Goal: Information Seeking & Learning: Compare options

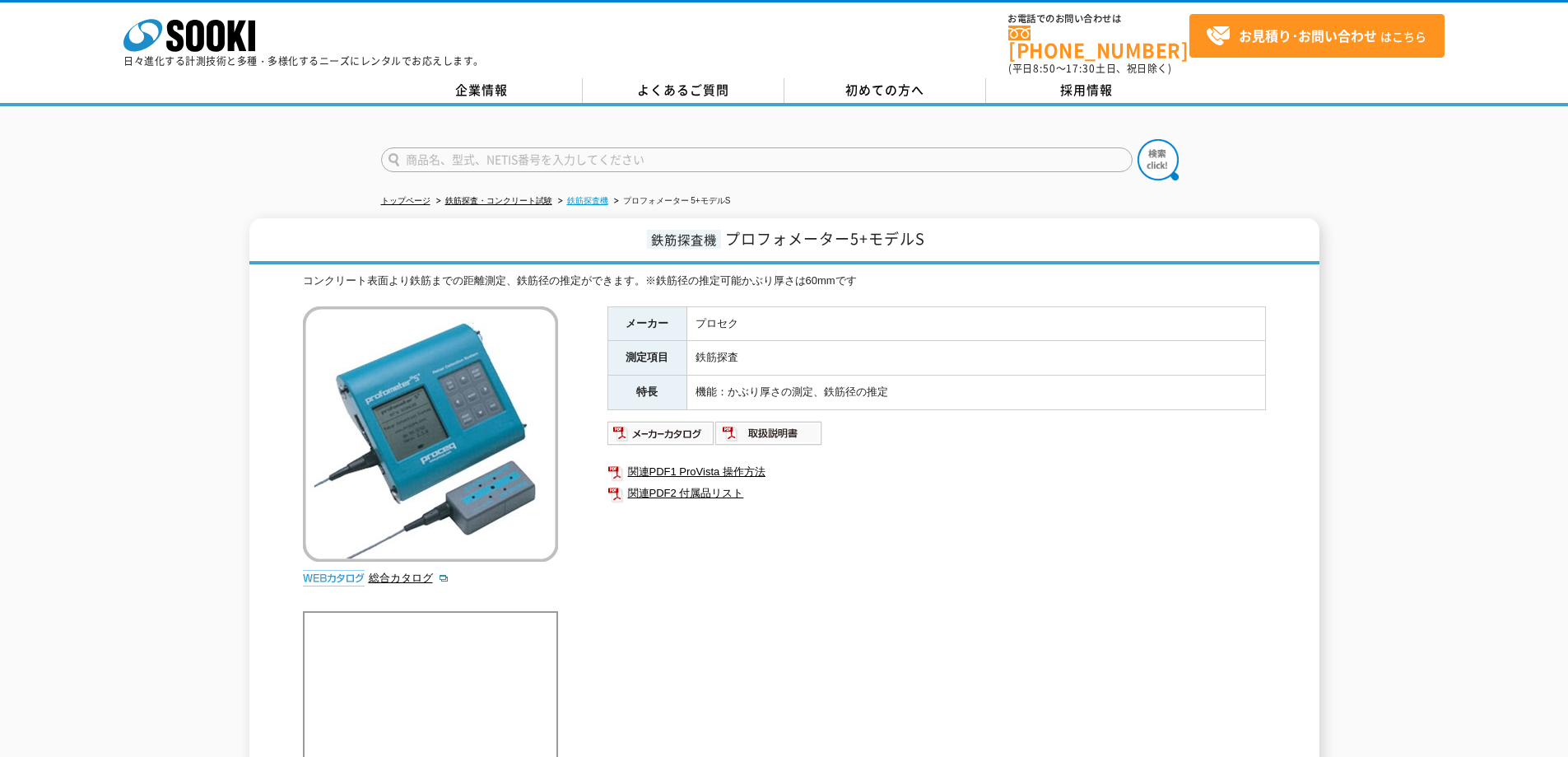
click at [594, 196] on link "鉄筋探査機" at bounding box center [588, 200] width 41 height 9
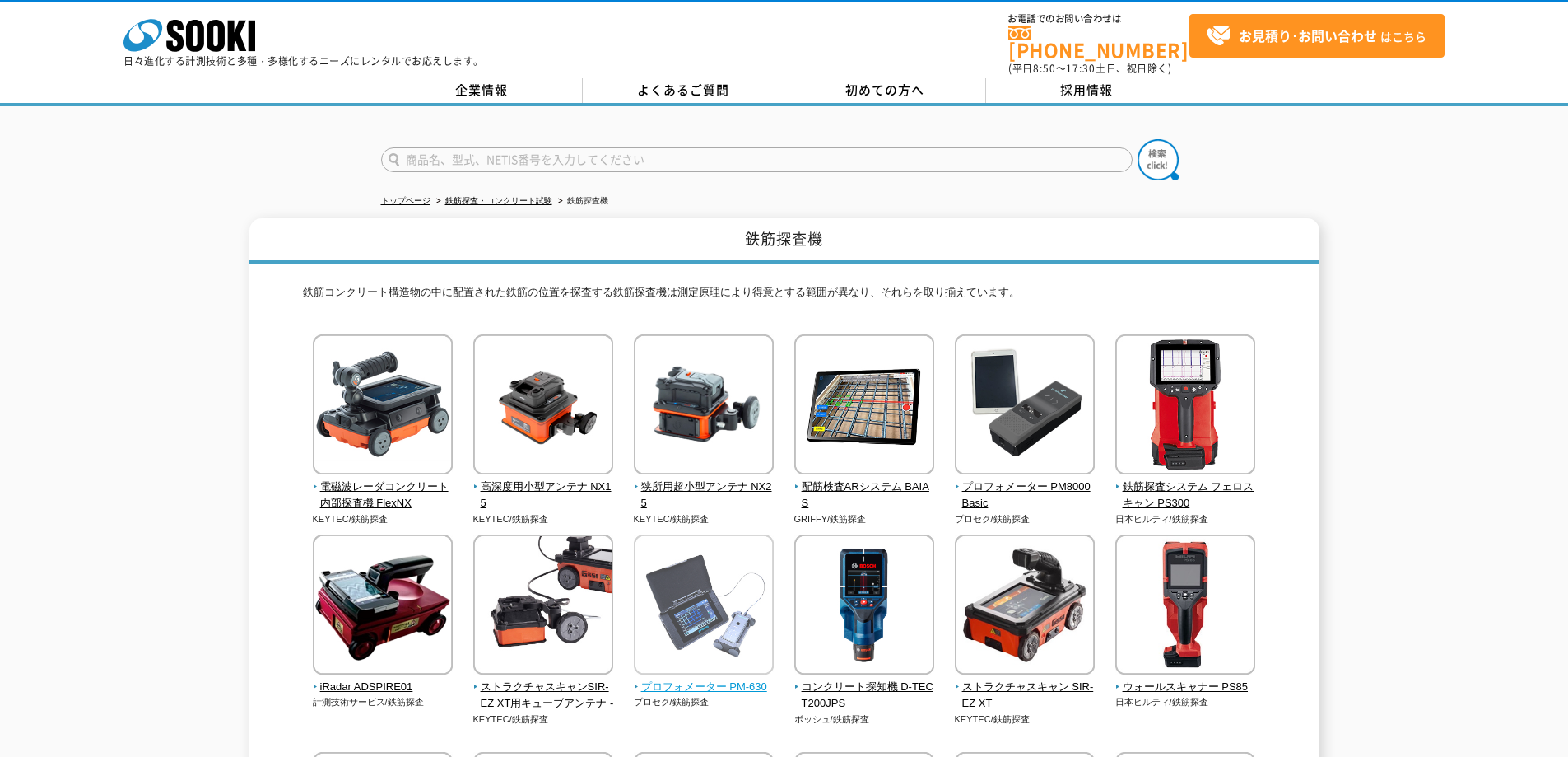
click at [734, 606] on img at bounding box center [704, 607] width 140 height 144
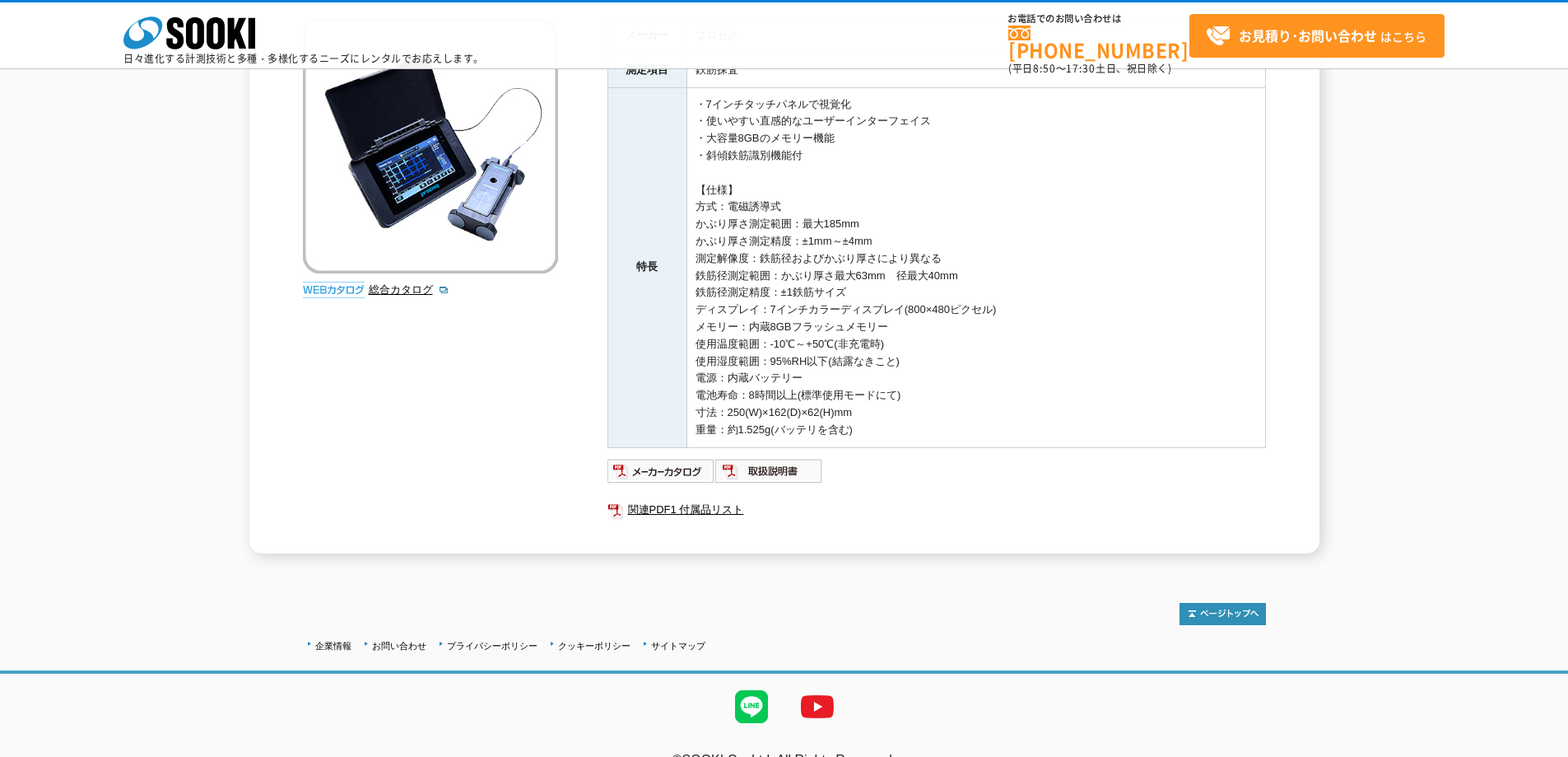
scroll to position [259, 0]
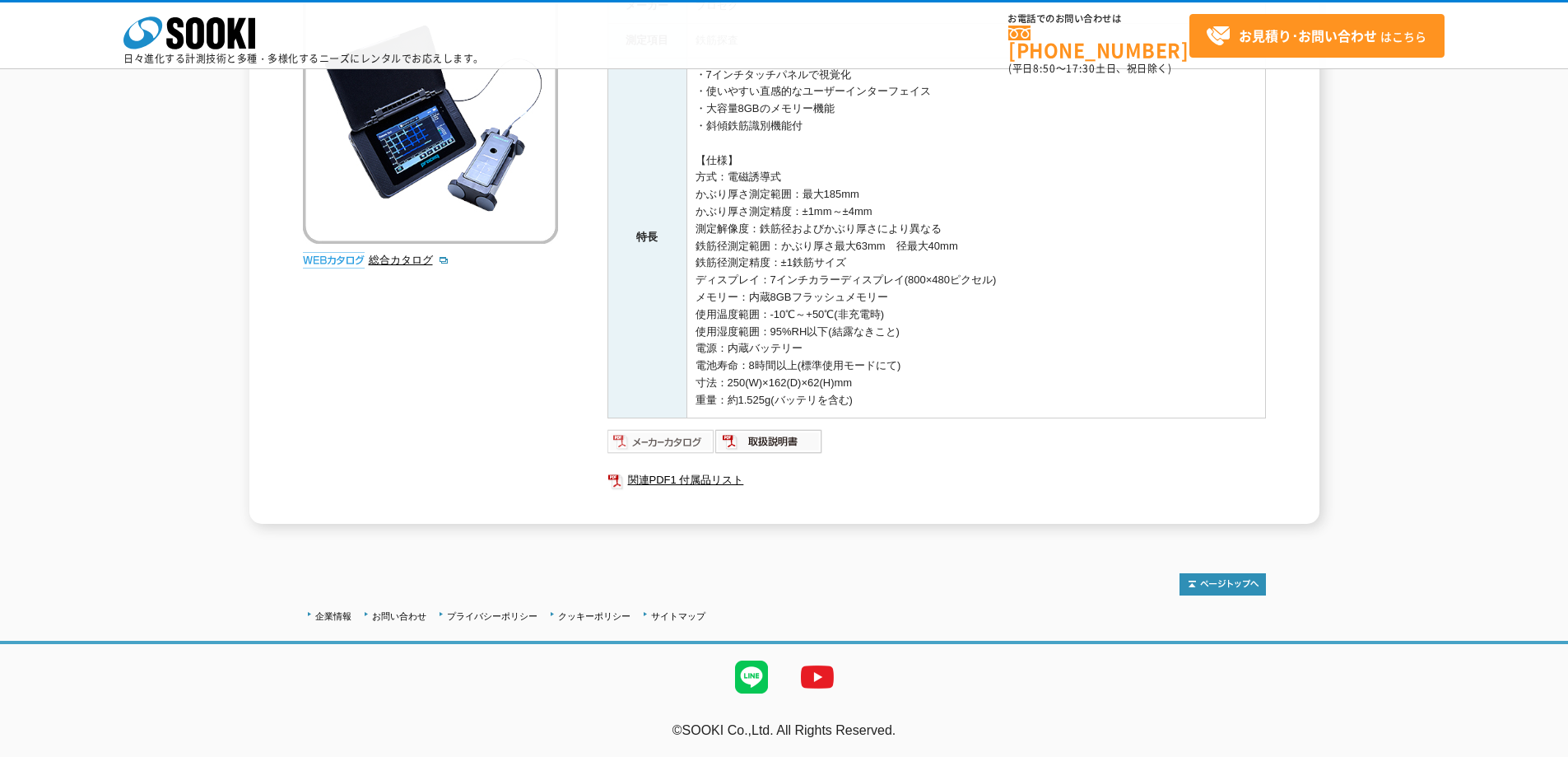
click at [659, 444] on img at bounding box center [662, 441] width 108 height 27
